Goal: Task Accomplishment & Management: Manage account settings

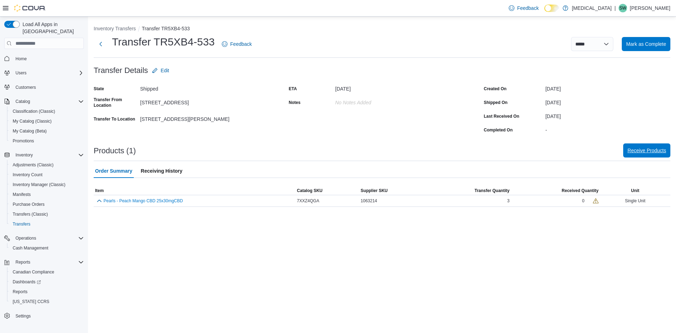
click at [643, 157] on span "Receive Products" at bounding box center [646, 150] width 39 height 14
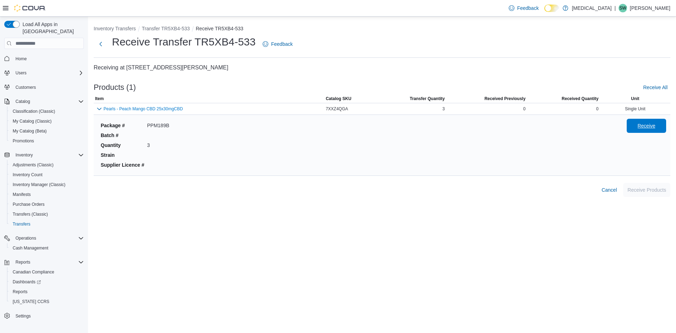
click at [646, 125] on span "Receive" at bounding box center [646, 125] width 18 height 7
click at [642, 192] on span "Receive Products" at bounding box center [646, 189] width 39 height 7
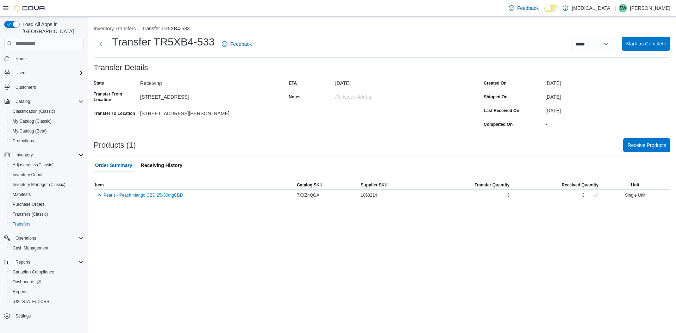
click at [635, 45] on span "Mark as Complete" at bounding box center [646, 43] width 40 height 7
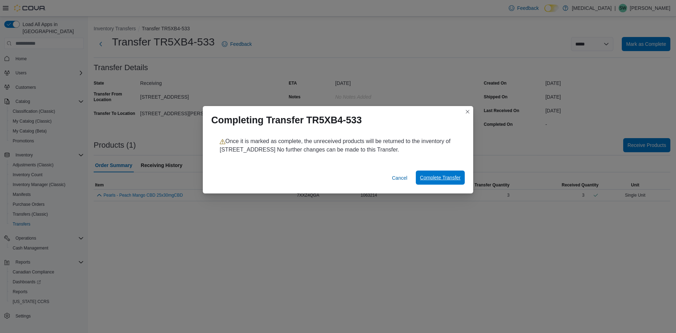
click at [456, 175] on span "Complete Transfer" at bounding box center [440, 177] width 40 height 7
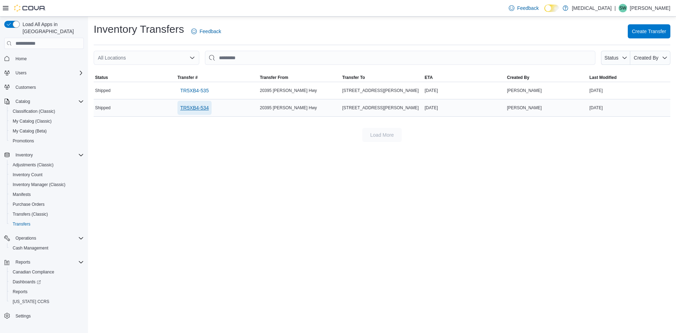
click at [190, 109] on span "TR5XB4-534" at bounding box center [194, 107] width 29 height 7
click at [208, 90] on span "TR5XB4-535" at bounding box center [194, 90] width 29 height 7
